Goal: Check status: Check status

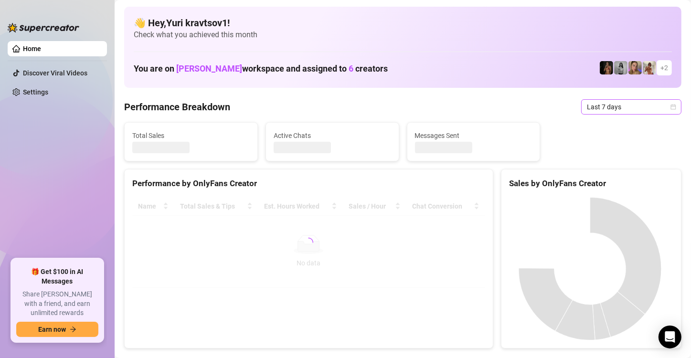
click at [609, 102] on span "Last 7 days" at bounding box center [630, 107] width 89 height 14
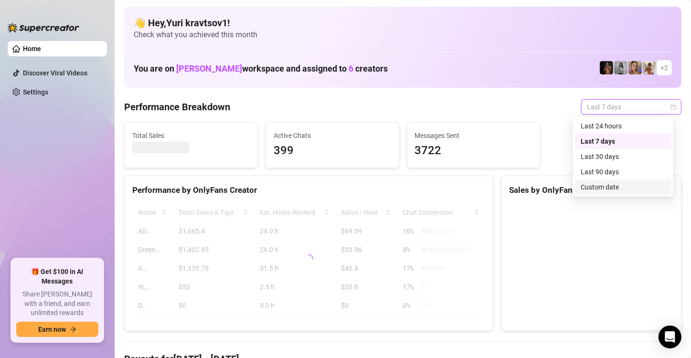
click at [610, 179] on div "Custom date" at bounding box center [623, 186] width 96 height 15
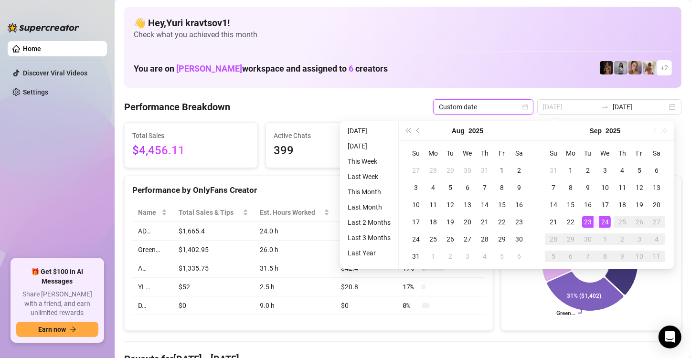
type input "[DATE]"
click at [603, 218] on div "24" at bounding box center [604, 221] width 11 height 11
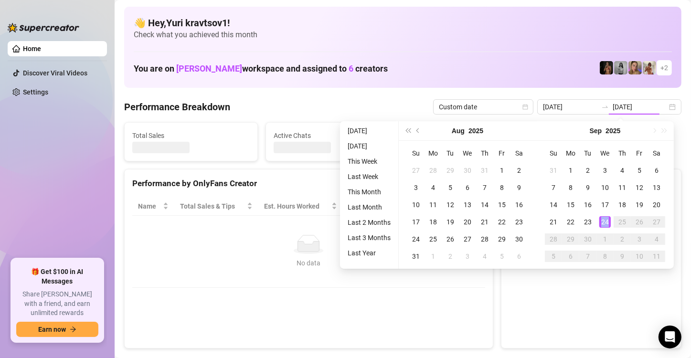
type input "[DATE]"
